Goal: Information Seeking & Learning: Learn about a topic

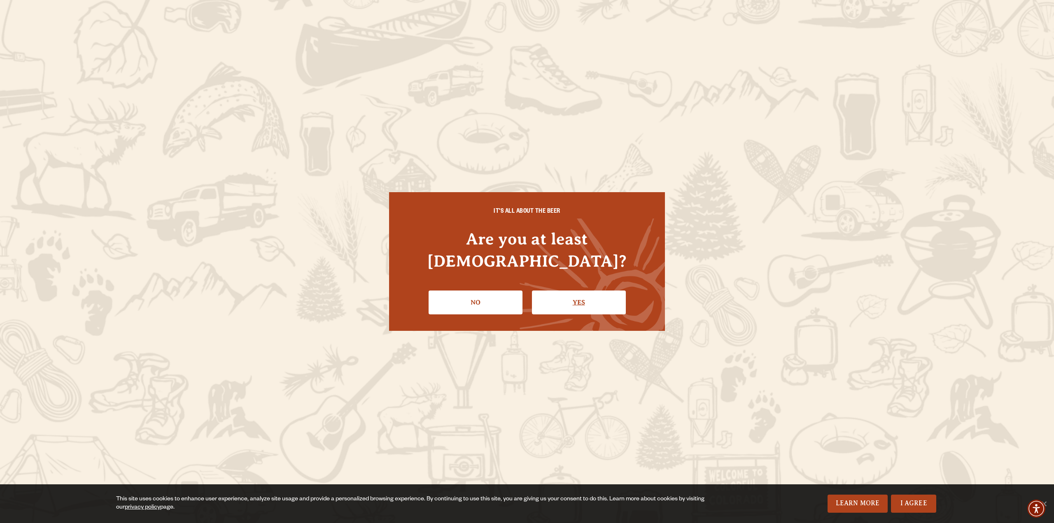
click at [578, 302] on link "Yes" at bounding box center [579, 303] width 94 height 24
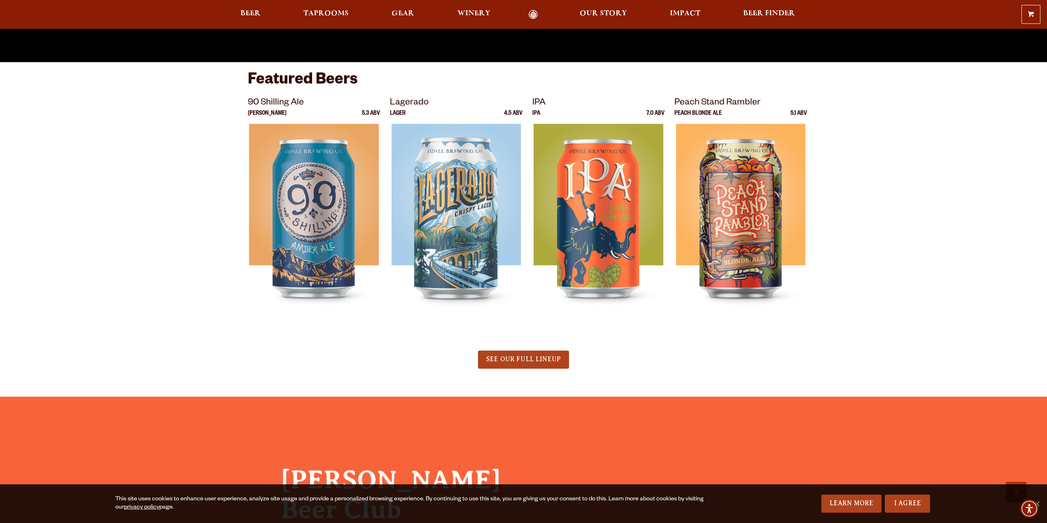
scroll to position [700, 0]
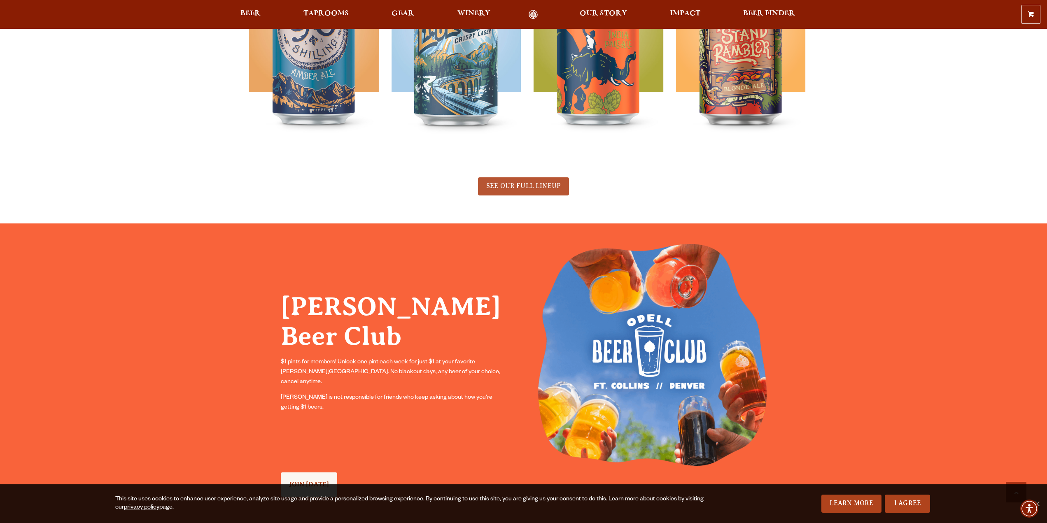
click at [530, 188] on span "SEE OUR FULL LINEUP" at bounding box center [523, 185] width 75 height 7
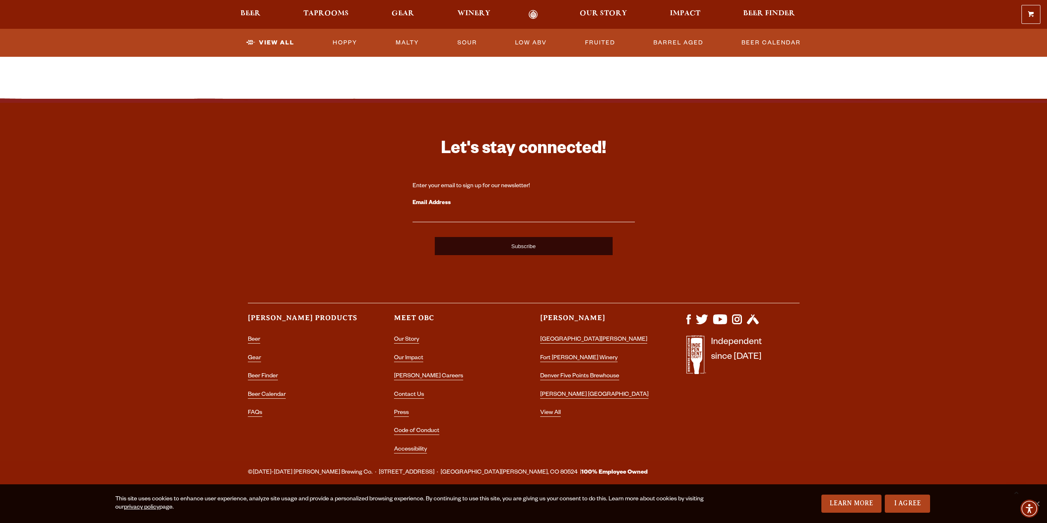
scroll to position [1928, 0]
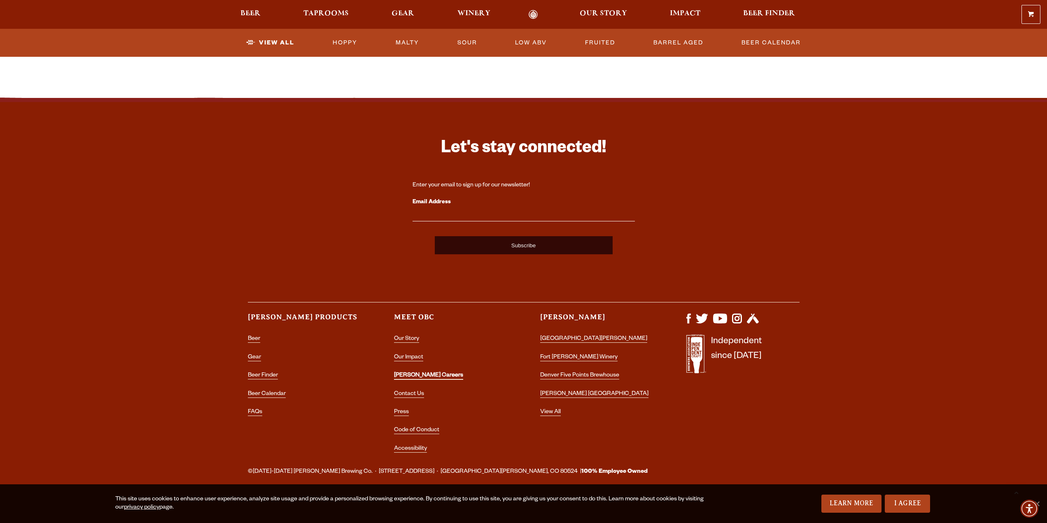
click at [410, 374] on link "[PERSON_NAME] Careers" at bounding box center [428, 376] width 69 height 7
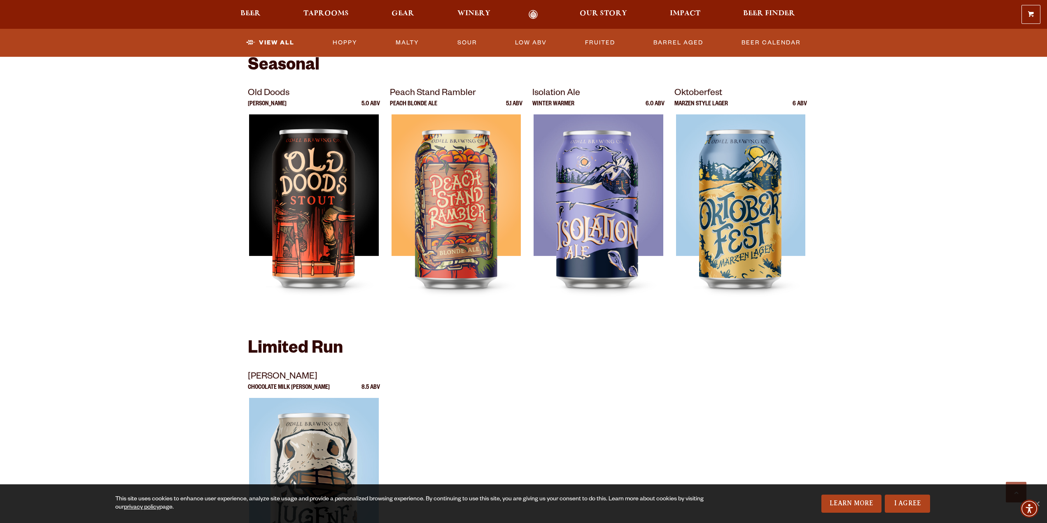
scroll to position [1022, 0]
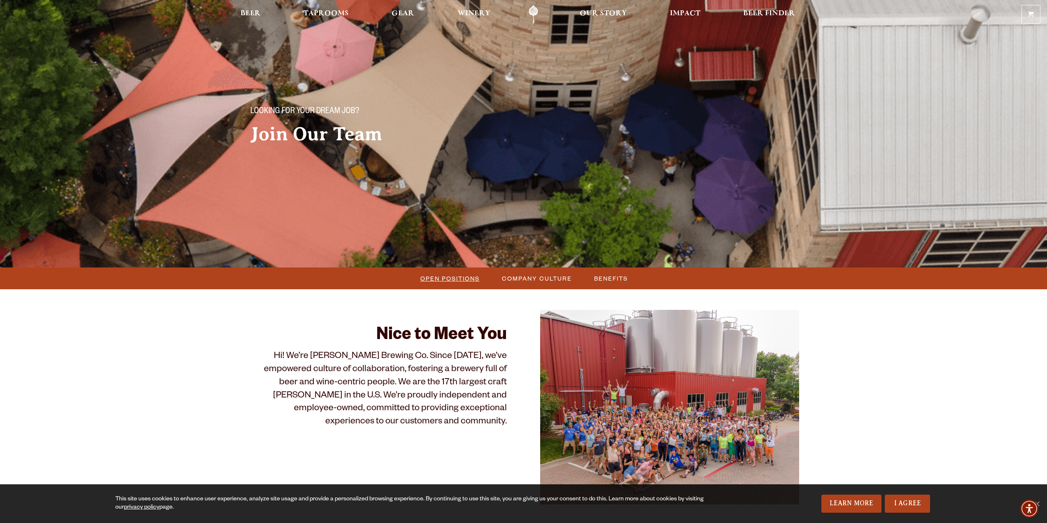
click at [454, 279] on span "Open Positions" at bounding box center [449, 279] width 59 height 12
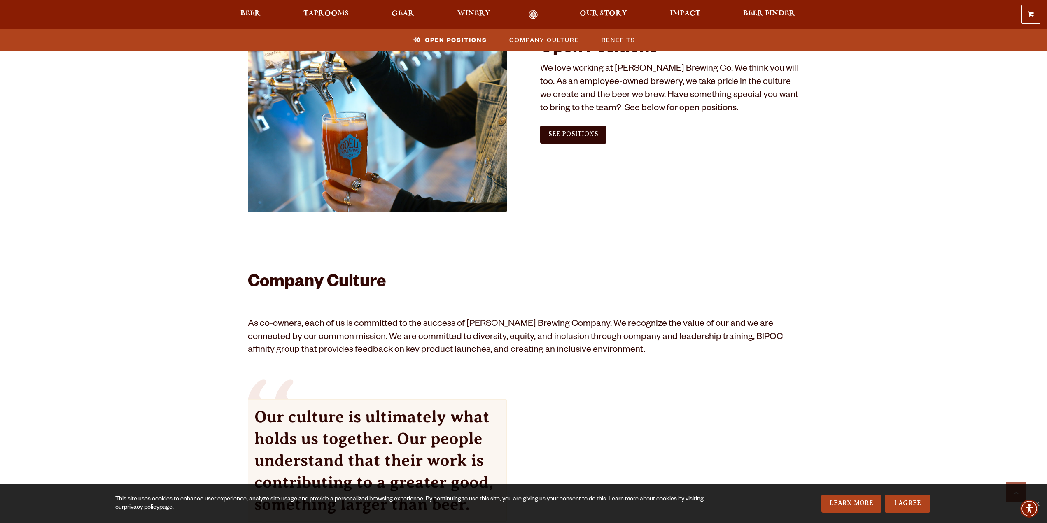
scroll to position [501, 0]
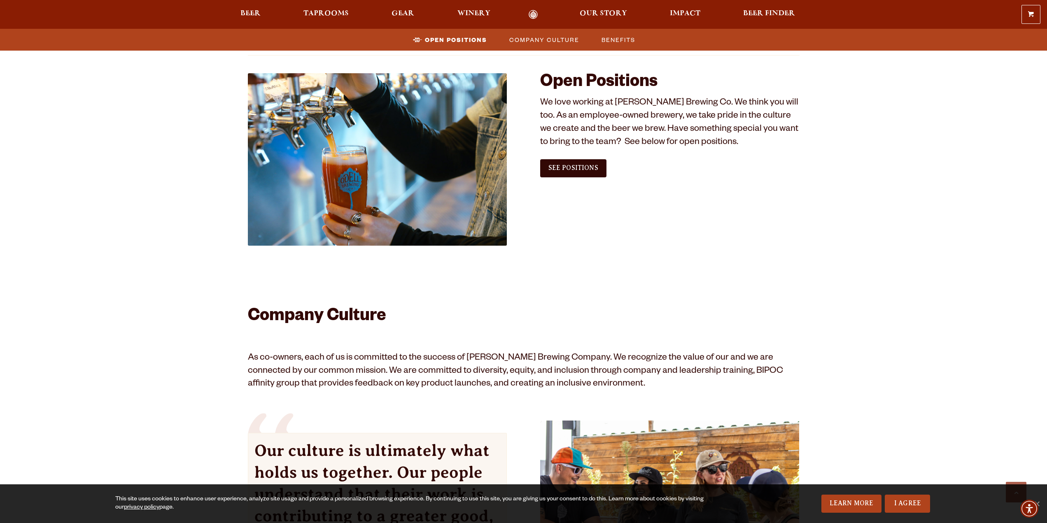
scroll to position [418, 0]
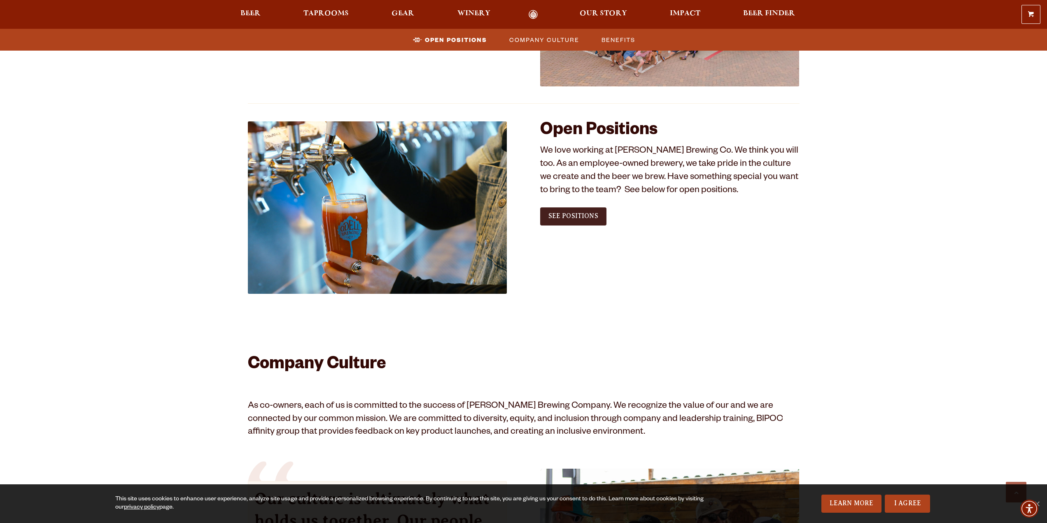
click at [578, 214] on span "See Positions" at bounding box center [574, 216] width 50 height 7
